Goal: Check status: Check status

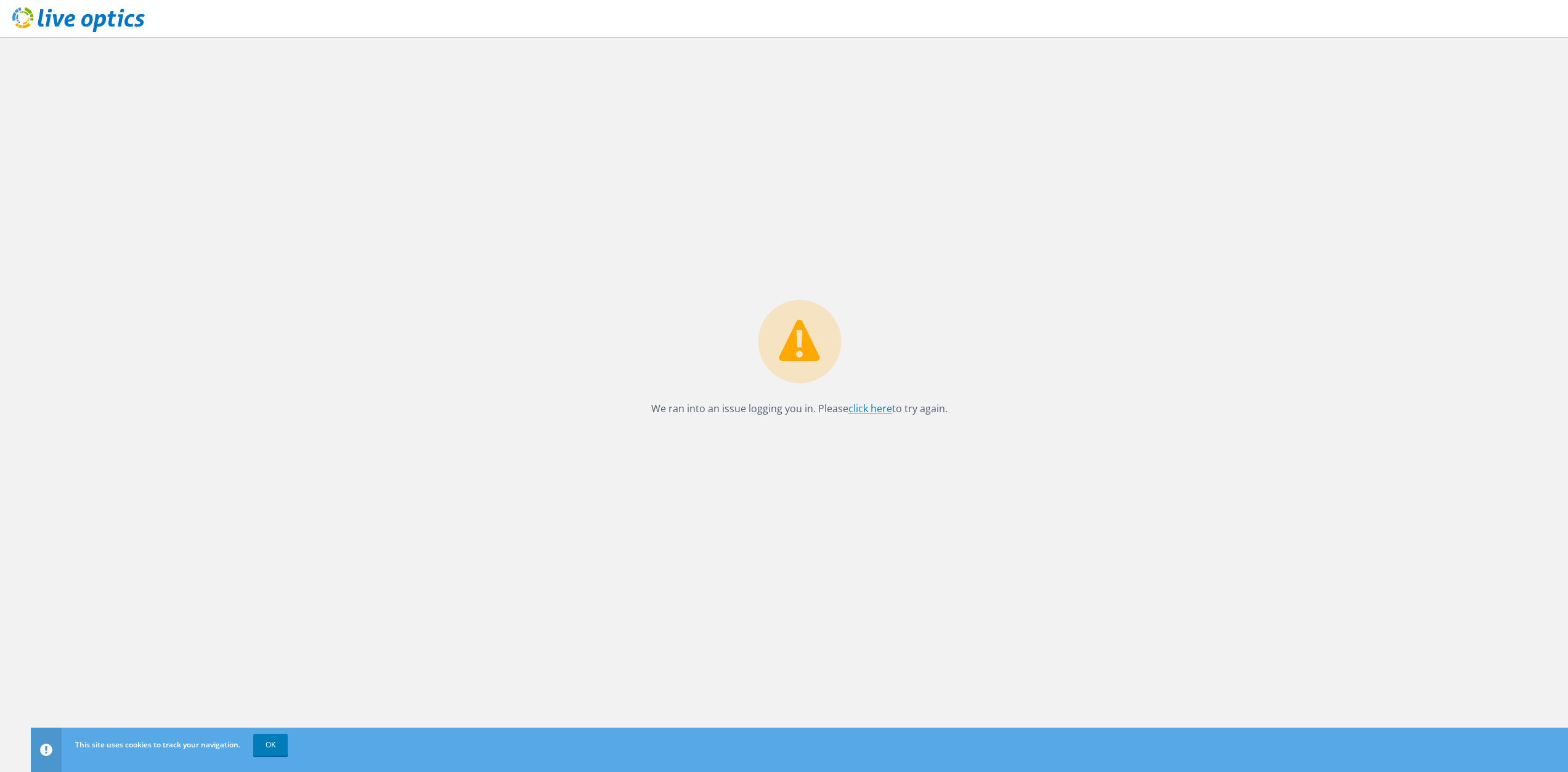
click at [866, 411] on link "click here" at bounding box center [869, 408] width 43 height 13
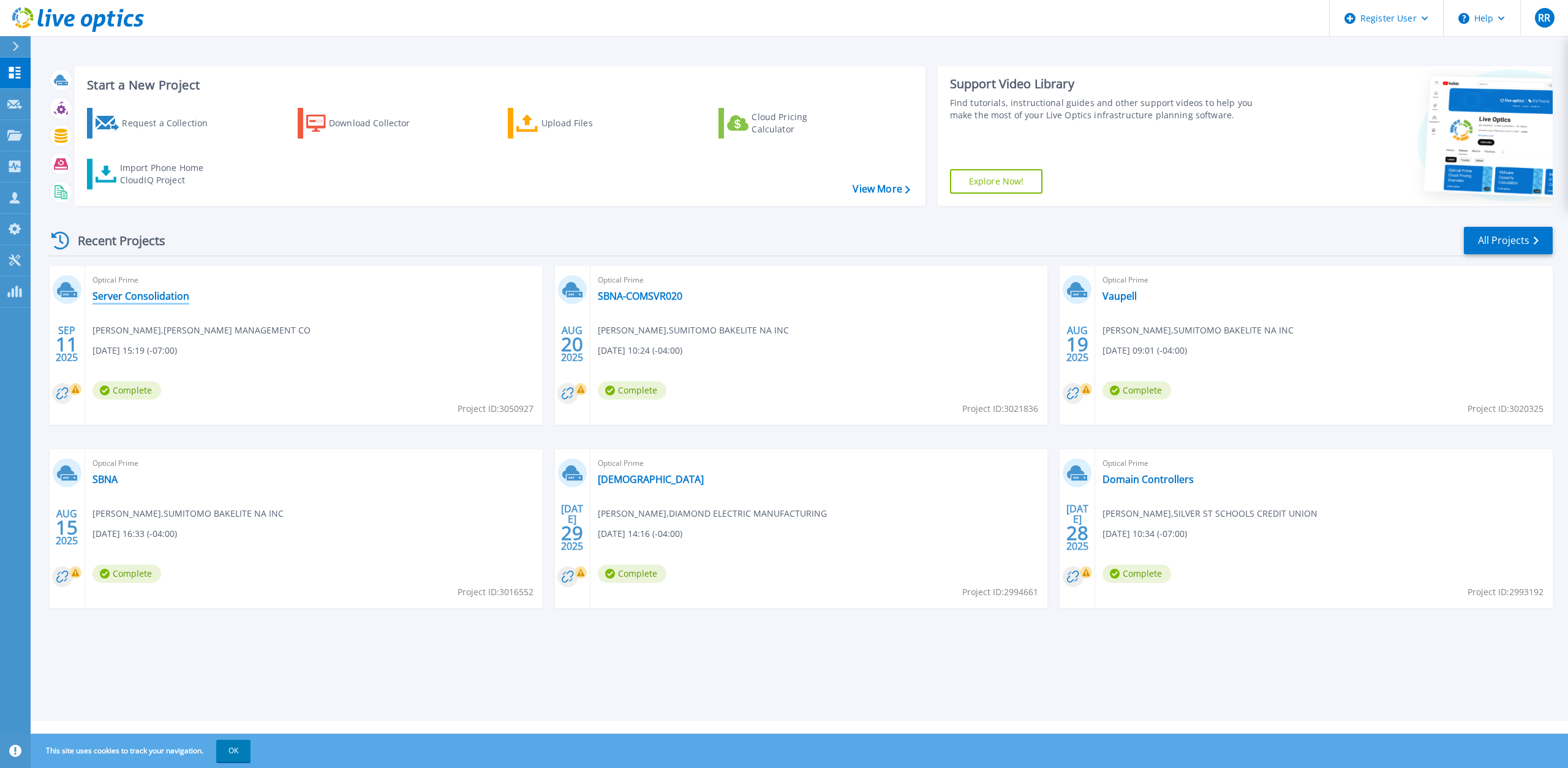
click at [127, 298] on link "Server Consolidation" at bounding box center [140, 295] width 97 height 12
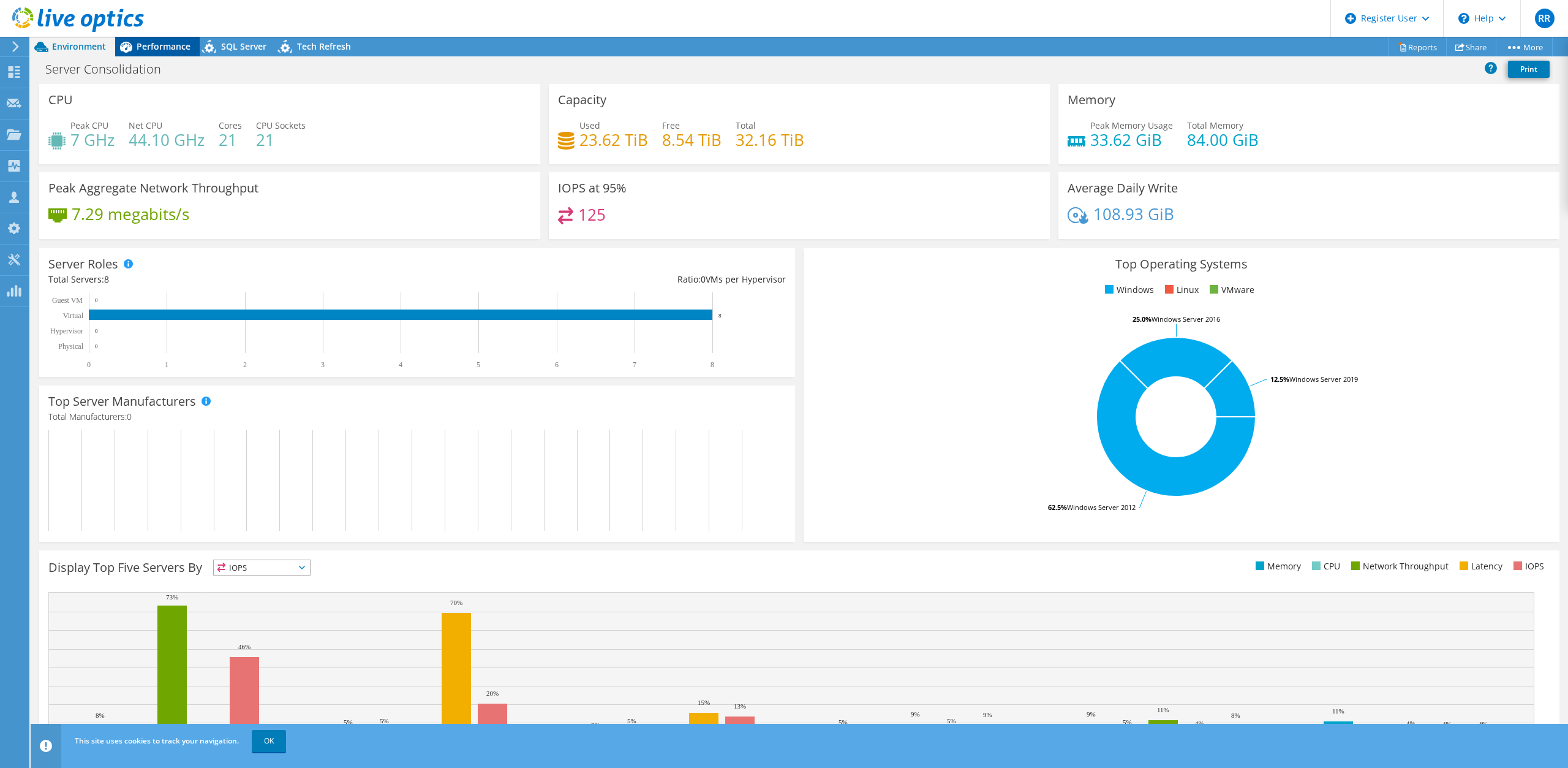
click at [148, 47] on span "Performance" at bounding box center [164, 46] width 54 height 12
